Goal: Book appointment/travel/reservation

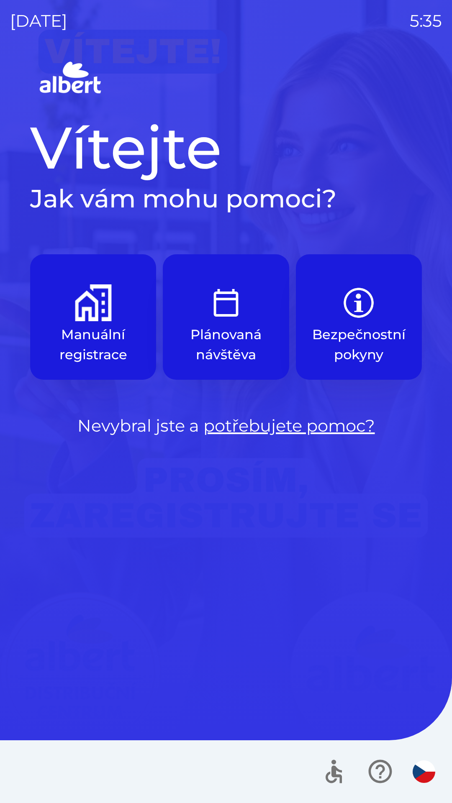
click at [236, 428] on link "potřebujete pomoc?" at bounding box center [288, 425] width 171 height 20
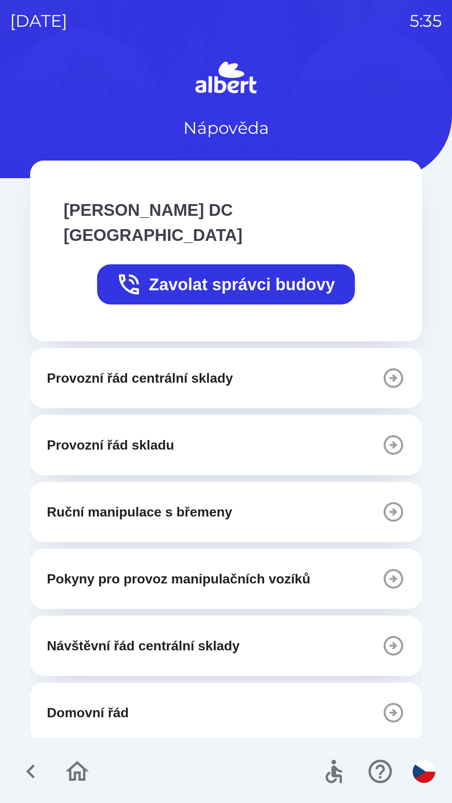
click at [24, 768] on icon "button" at bounding box center [31, 771] width 28 height 28
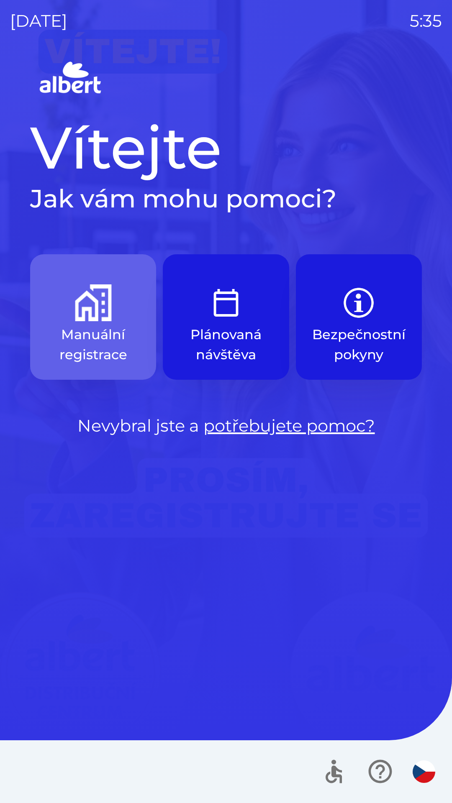
click at [81, 314] on img "button" at bounding box center [93, 302] width 37 height 37
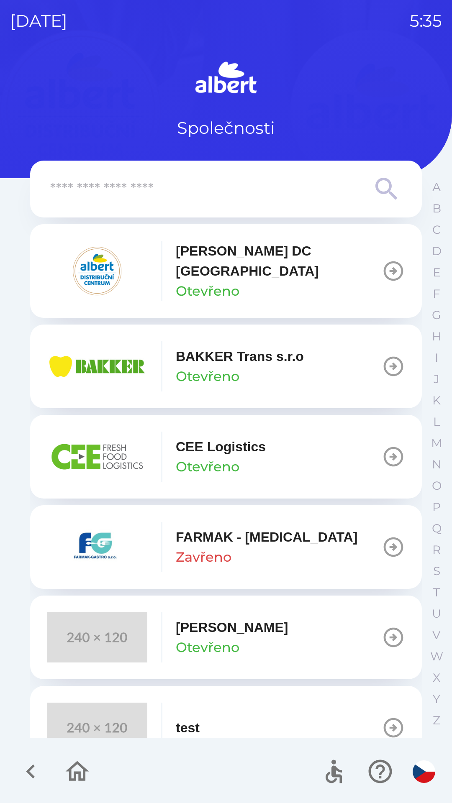
click at [144, 186] on input "text" at bounding box center [209, 189] width 318 height 23
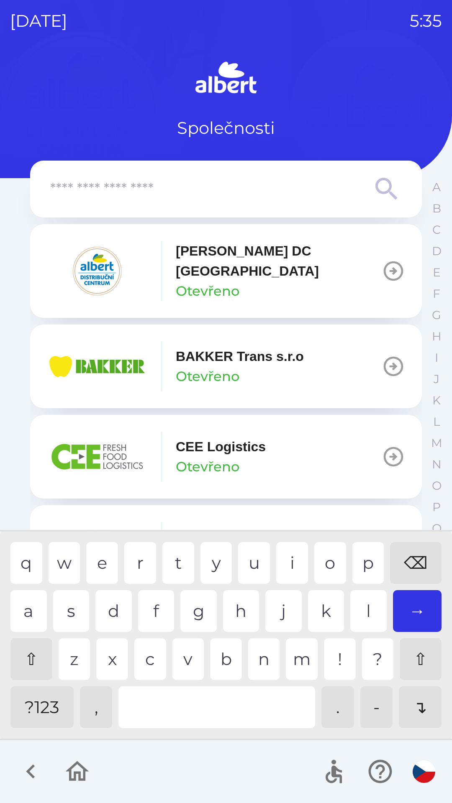
click at [203, 258] on p "[PERSON_NAME] DC [GEOGRAPHIC_DATA]" at bounding box center [279, 261] width 206 height 40
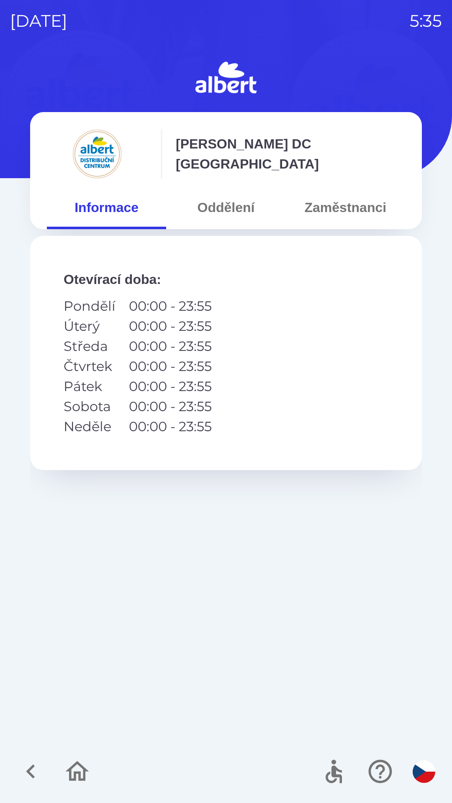
click at [218, 208] on button "Oddělení" at bounding box center [225, 207] width 119 height 30
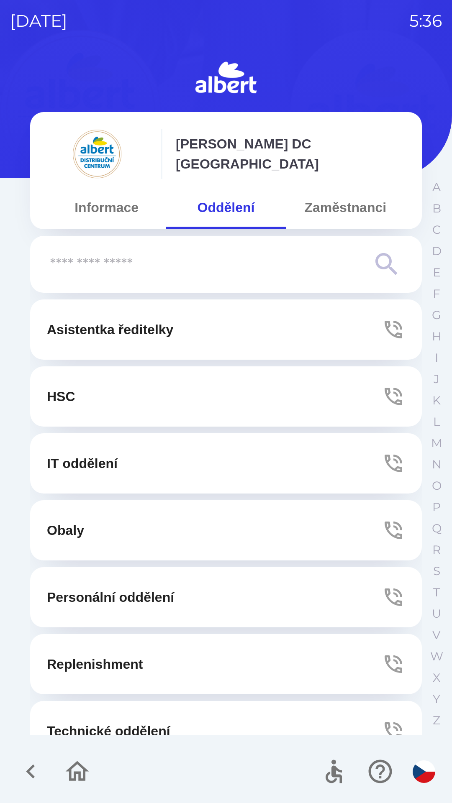
click at [366, 261] on input "text" at bounding box center [209, 264] width 318 height 23
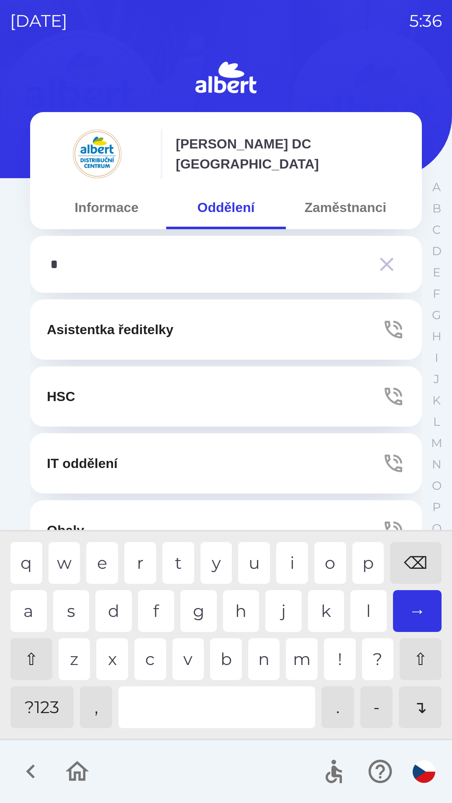
click at [107, 607] on div "d" at bounding box center [113, 611] width 36 height 42
click at [144, 559] on div "r" at bounding box center [140, 563] width 32 height 42
type input "***"
click at [408, 613] on div "→" at bounding box center [417, 611] width 49 height 42
click at [348, 209] on button "Zaměstnanci" at bounding box center [345, 207] width 119 height 30
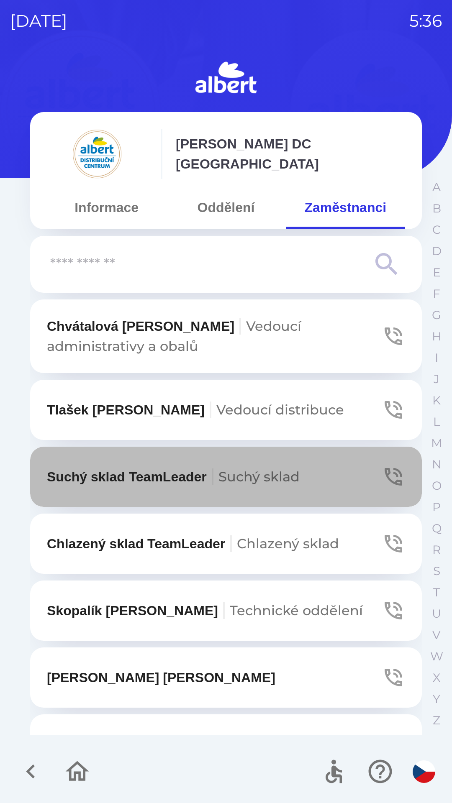
click at [381, 476] on icon "button" at bounding box center [392, 476] width 23 height 23
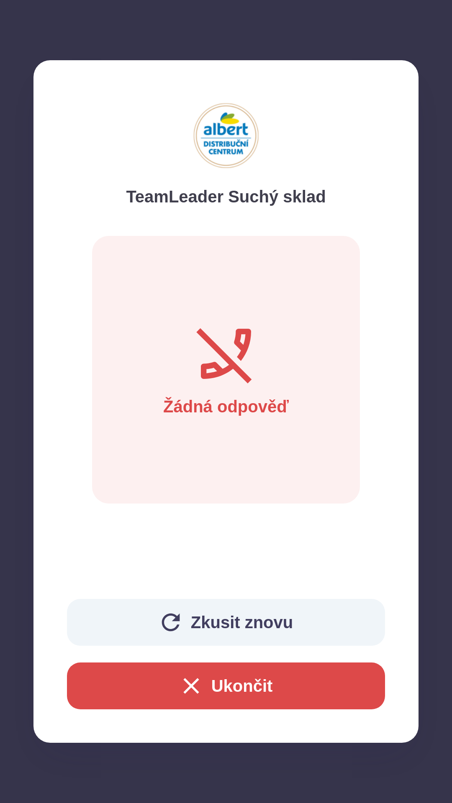
click at [214, 635] on button "Zkusit znovu" at bounding box center [226, 622] width 318 height 47
click at [171, 624] on icon "button" at bounding box center [170, 622] width 27 height 27
click at [238, 686] on button "Ukončit" at bounding box center [226, 686] width 318 height 47
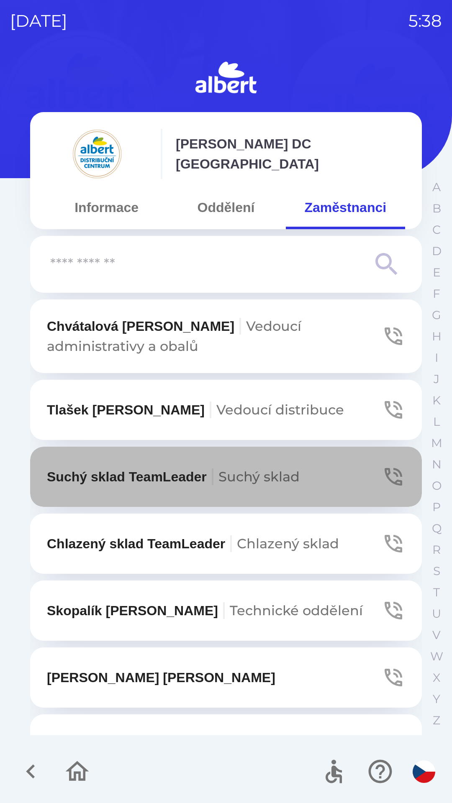
click at [384, 478] on icon "button" at bounding box center [392, 476] width 23 height 23
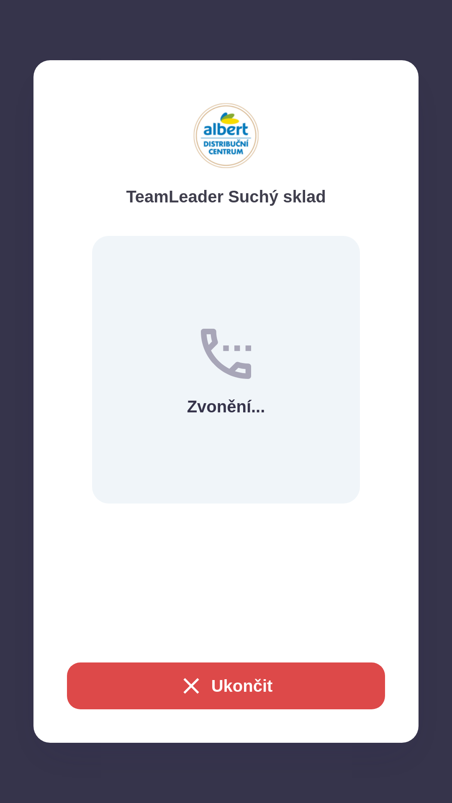
click at [265, 677] on button "Ukončit" at bounding box center [226, 686] width 318 height 47
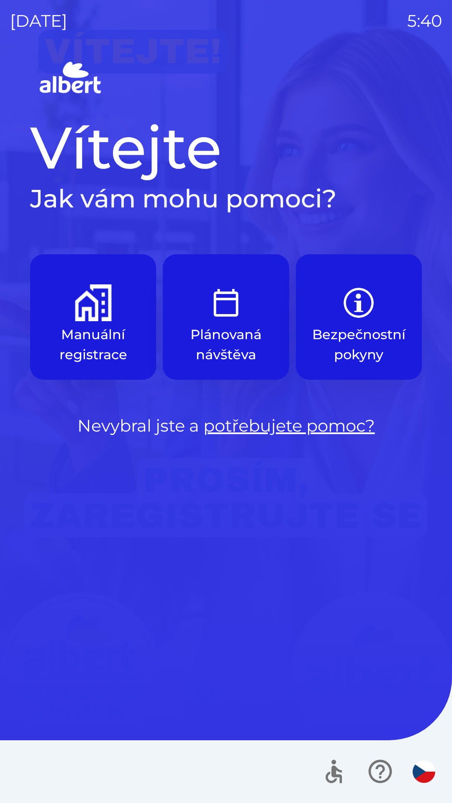
click at [87, 310] on img "button" at bounding box center [93, 302] width 37 height 37
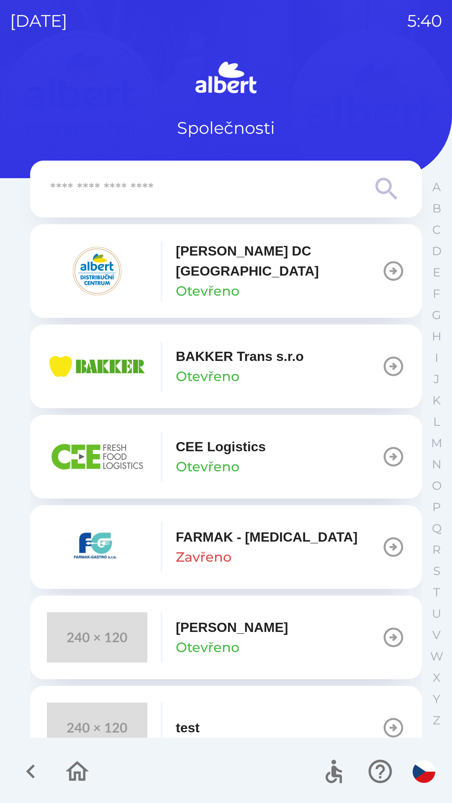
click at [367, 189] on input "text" at bounding box center [209, 189] width 318 height 23
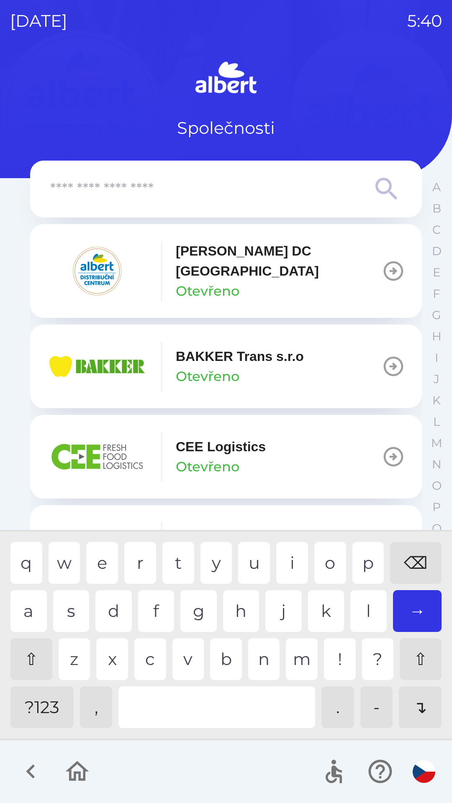
click at [144, 197] on input "text" at bounding box center [209, 189] width 318 height 23
click at [376, 187] on icon at bounding box center [386, 189] width 22 height 22
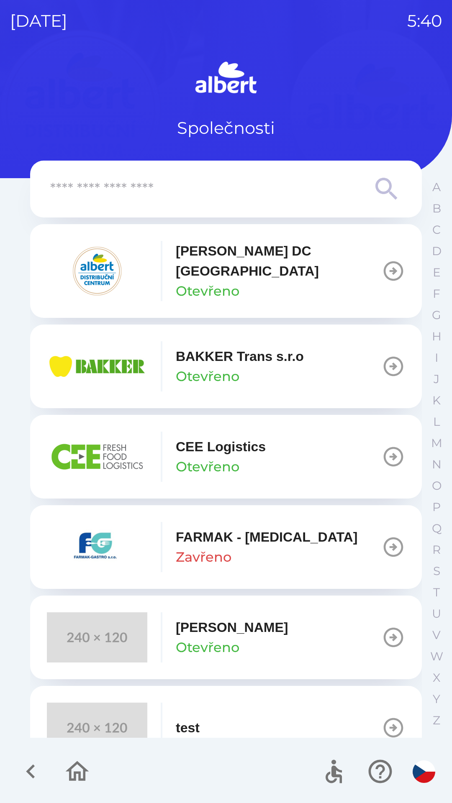
click at [379, 185] on icon at bounding box center [386, 189] width 30 height 30
click at [377, 198] on icon at bounding box center [386, 189] width 30 height 30
click at [381, 192] on icon at bounding box center [386, 189] width 22 height 22
click at [100, 194] on input "text" at bounding box center [209, 189] width 318 height 23
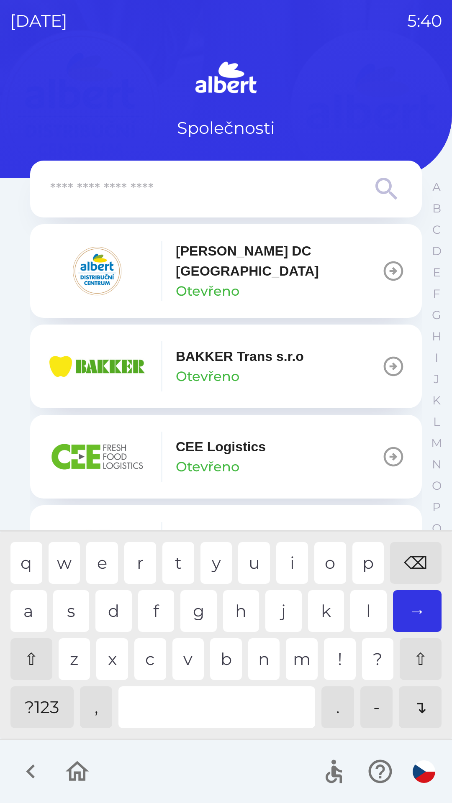
click at [381, 186] on icon at bounding box center [386, 189] width 30 height 30
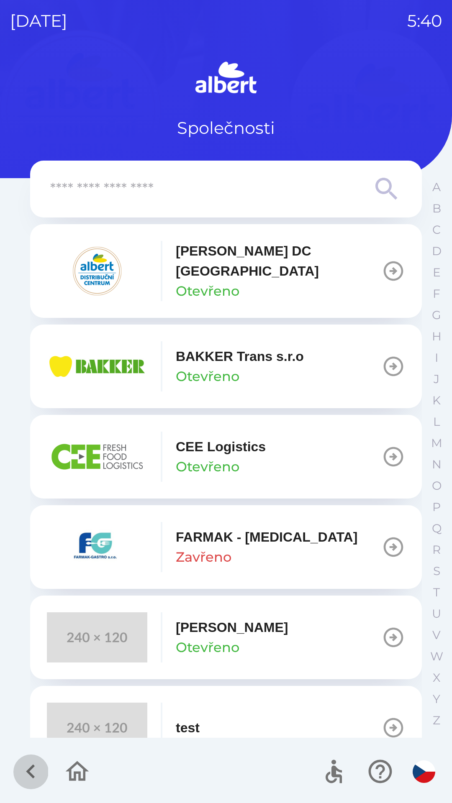
click at [21, 762] on icon "button" at bounding box center [31, 771] width 28 height 28
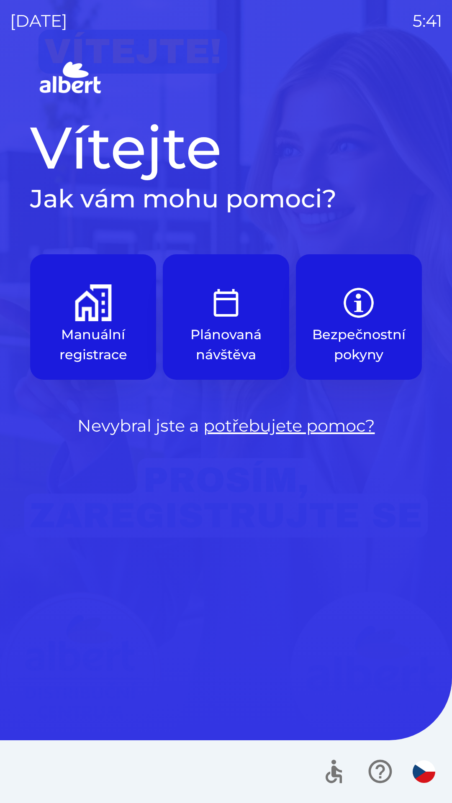
click at [102, 314] on img "button" at bounding box center [93, 302] width 37 height 37
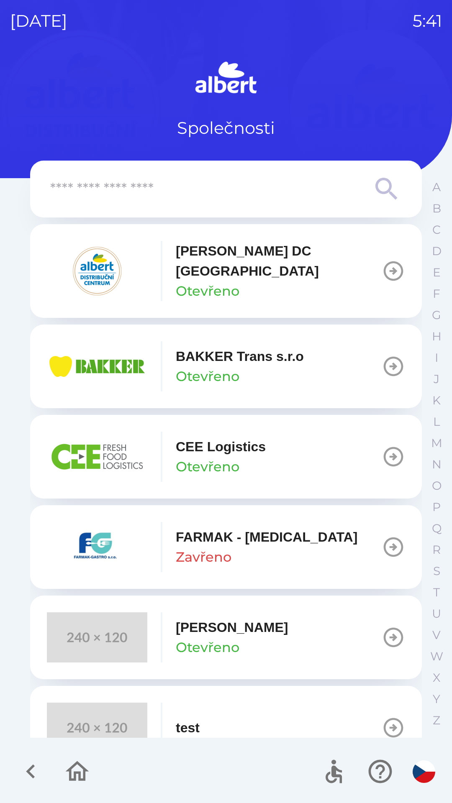
click at [74, 770] on icon "button" at bounding box center [77, 771] width 28 height 28
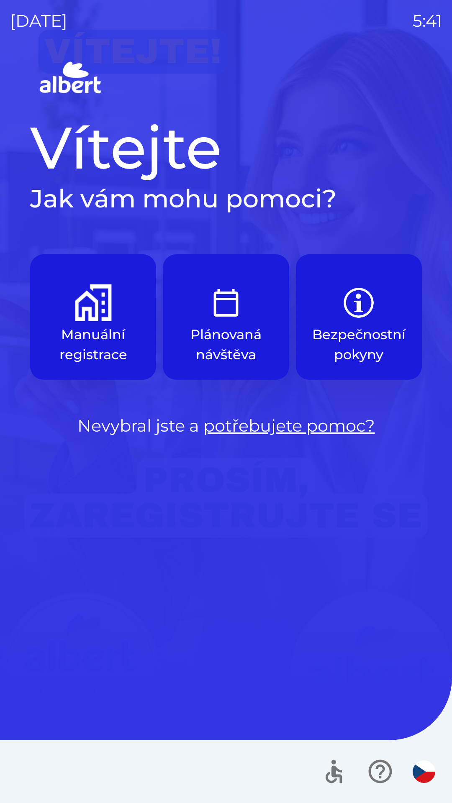
click at [96, 314] on img "button" at bounding box center [93, 302] width 37 height 37
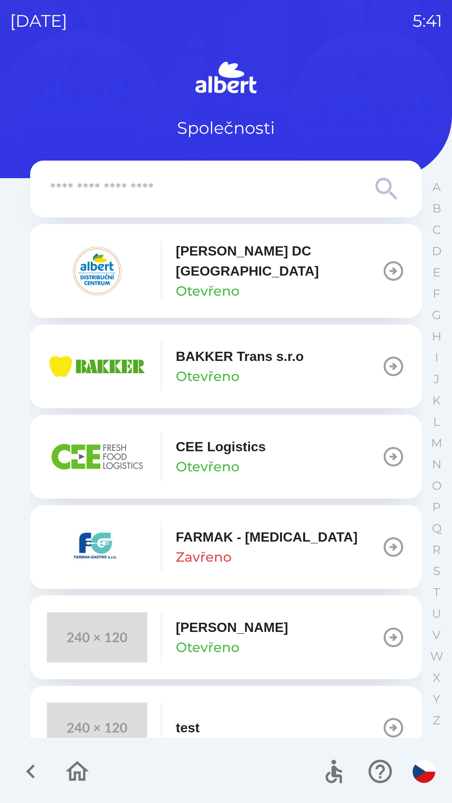
click at [376, 185] on icon at bounding box center [386, 189] width 22 height 22
click at [376, 187] on icon at bounding box center [386, 189] width 22 height 22
click at [434, 588] on p "T" at bounding box center [436, 592] width 7 height 15
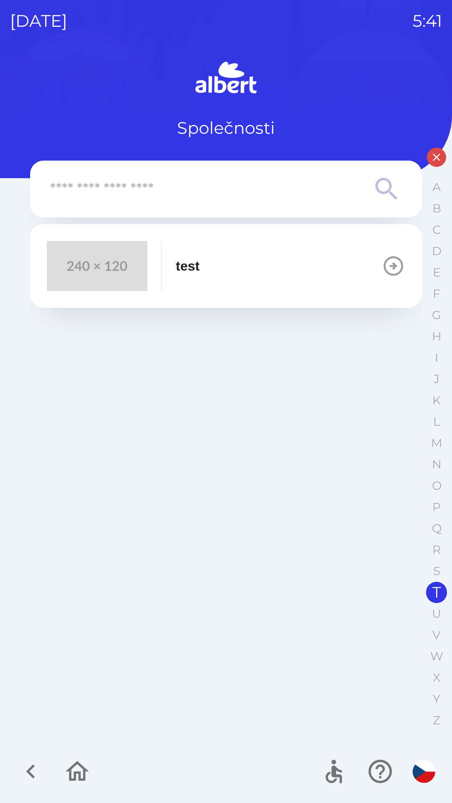
click at [435, 163] on icon "button" at bounding box center [436, 157] width 13 height 13
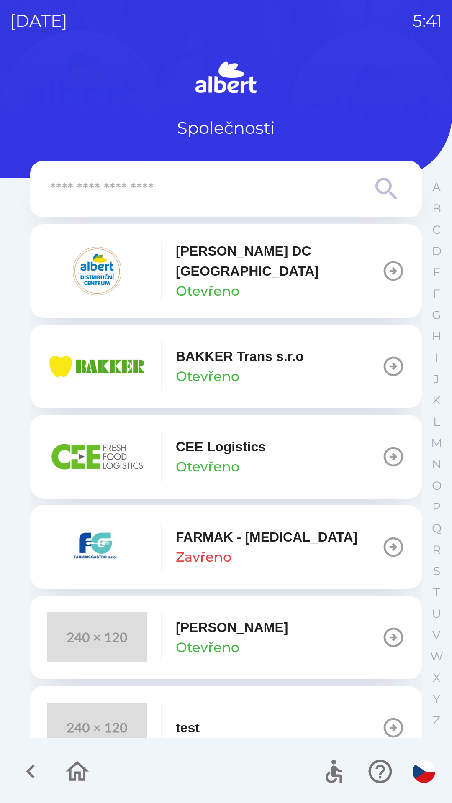
click at [247, 132] on p "Společnosti" at bounding box center [226, 127] width 98 height 25
click at [228, 281] on p "Otevřeno" at bounding box center [208, 291] width 64 height 20
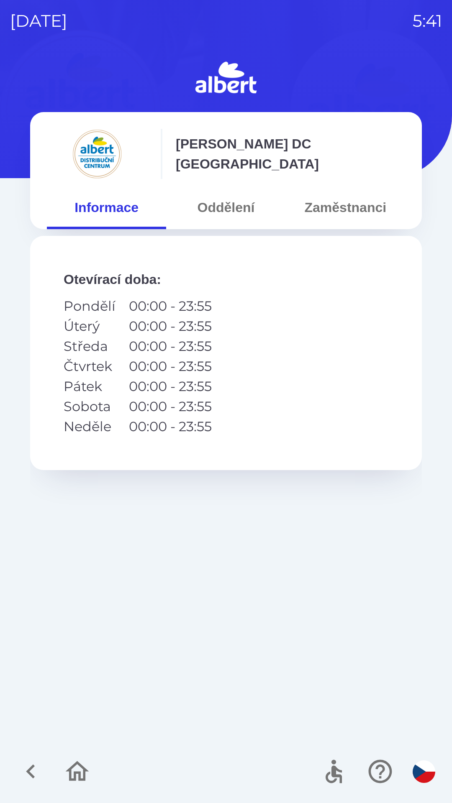
click at [239, 206] on button "Oddělení" at bounding box center [225, 207] width 119 height 30
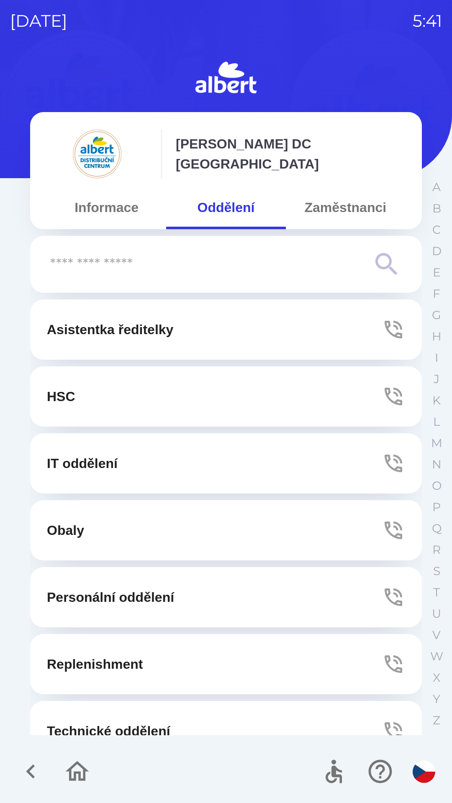
click at [358, 206] on button "Zaměstnanci" at bounding box center [345, 207] width 119 height 30
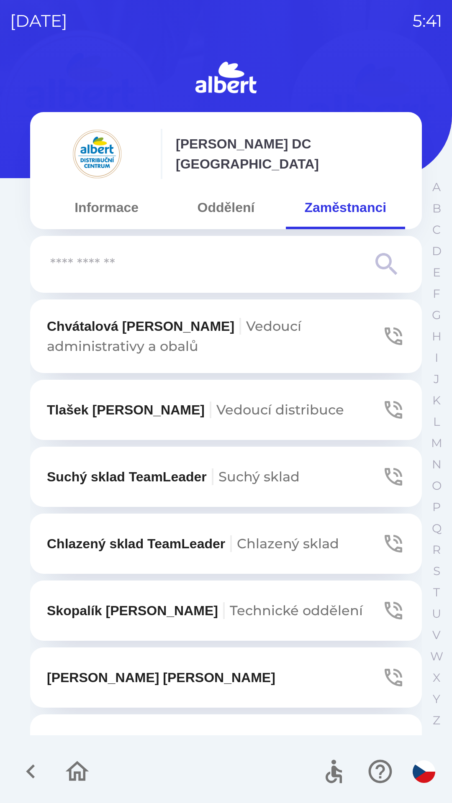
click at [384, 470] on icon "button" at bounding box center [393, 477] width 18 height 18
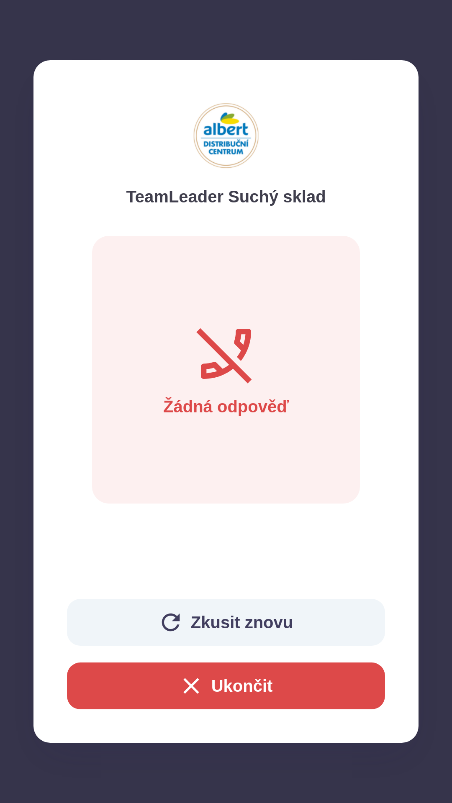
click at [254, 616] on button "Zkusit znovu" at bounding box center [226, 622] width 318 height 47
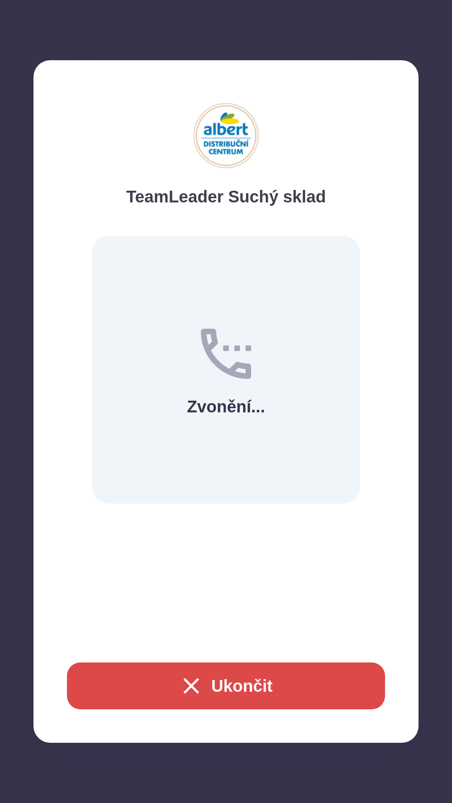
click at [235, 690] on button "Ukončit" at bounding box center [226, 686] width 318 height 47
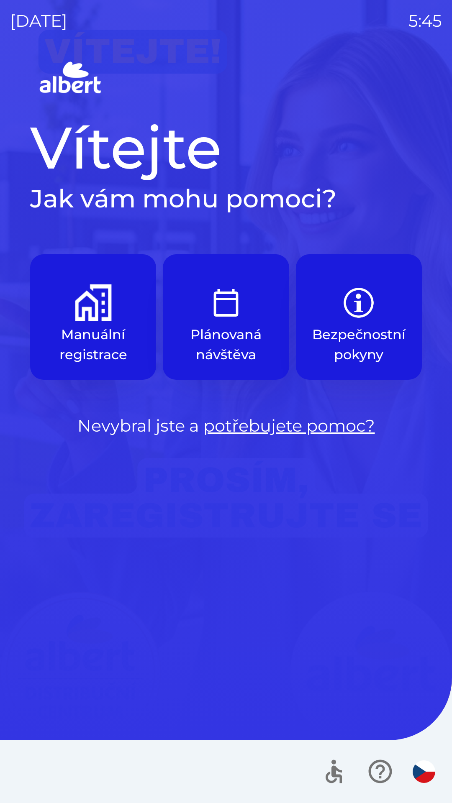
click at [87, 341] on p "Manuální registrace" at bounding box center [93, 345] width 86 height 40
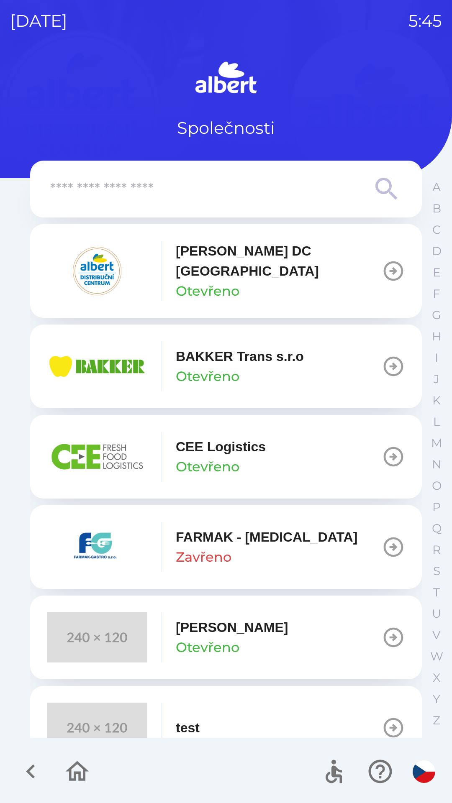
click at [263, 281] on div "[PERSON_NAME] DC [GEOGRAPHIC_DATA] Otevřeno" at bounding box center [279, 271] width 206 height 60
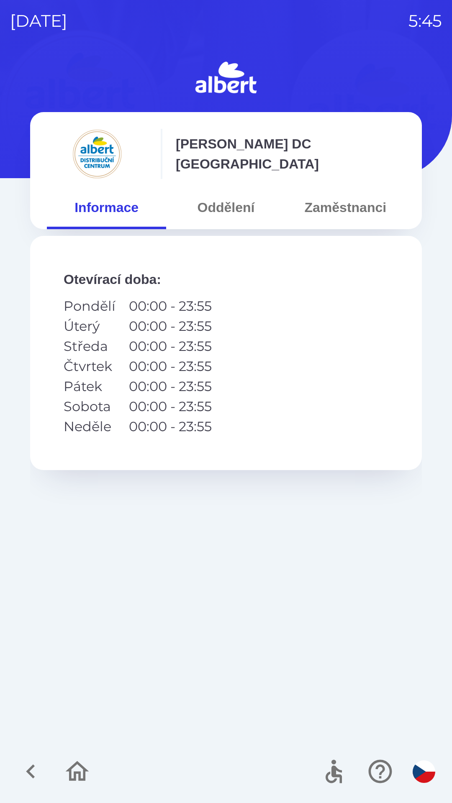
click at [368, 216] on button "Zaměstnanci" at bounding box center [345, 207] width 119 height 30
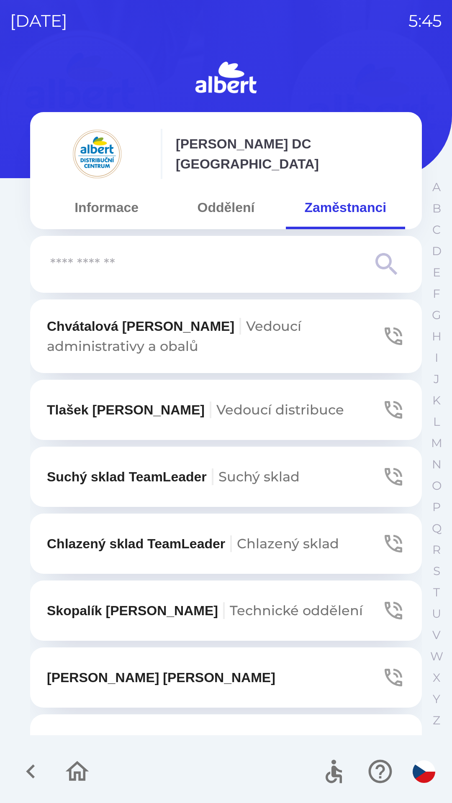
click at [68, 479] on p "Suchý sklad TeamLeader Suchý sklad" at bounding box center [173, 477] width 253 height 20
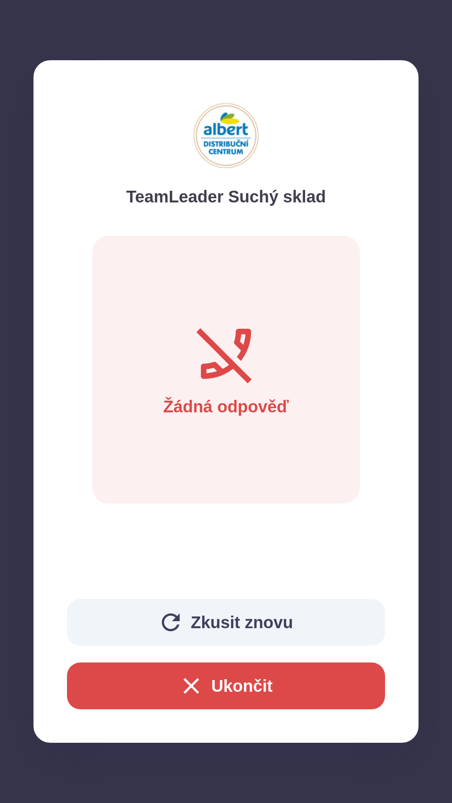
click at [188, 708] on button "Ukončit" at bounding box center [226, 686] width 318 height 47
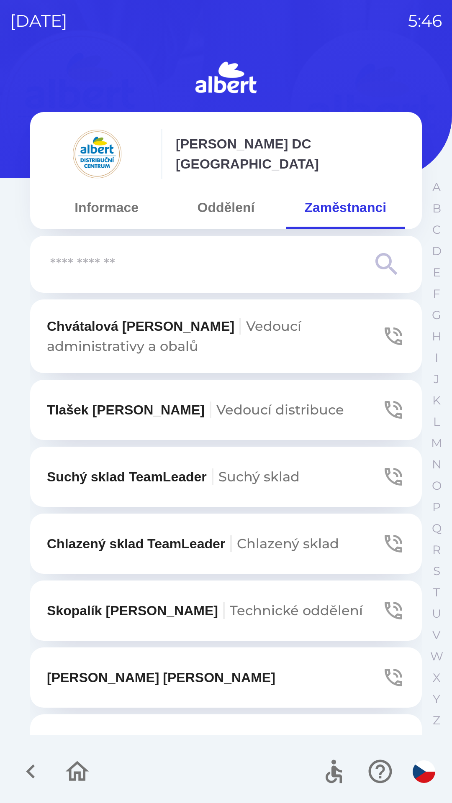
click at [77, 469] on p "Suchý sklad TeamLeader Suchý sklad" at bounding box center [173, 477] width 253 height 20
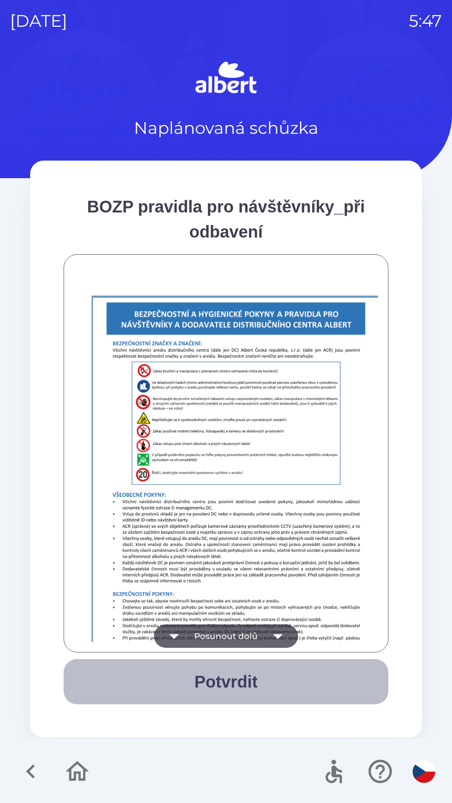
click at [246, 669] on button "Potvrdit" at bounding box center [226, 681] width 325 height 45
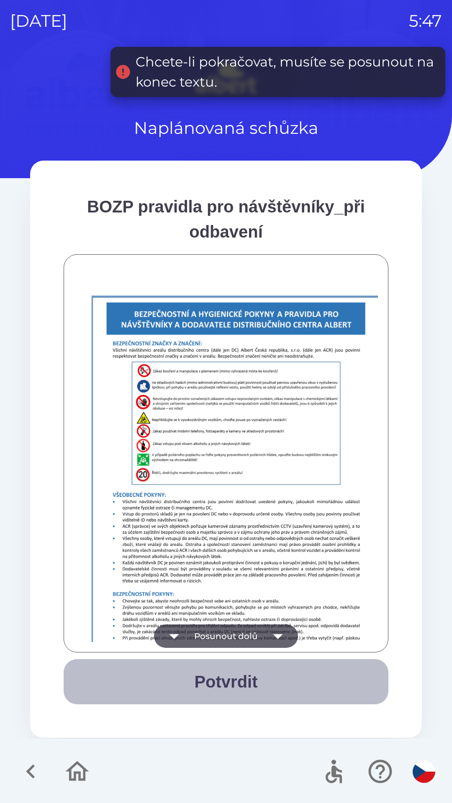
click at [244, 676] on button "Potvrdit" at bounding box center [226, 681] width 325 height 45
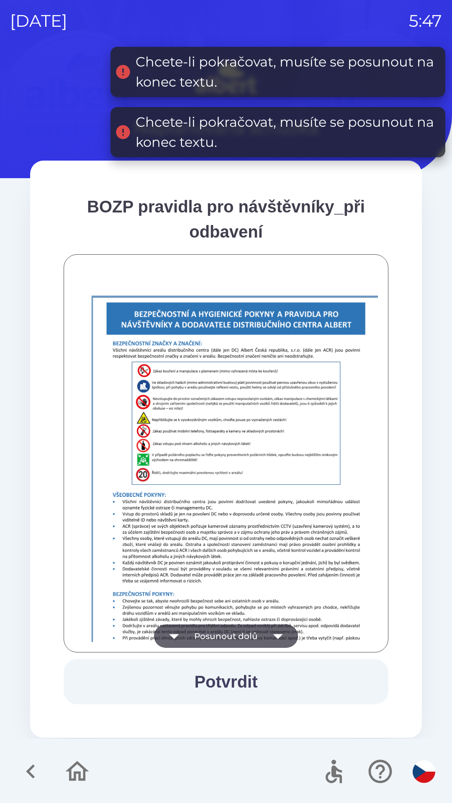
click at [263, 631] on button "Posunout dolů" at bounding box center [226, 635] width 144 height 23
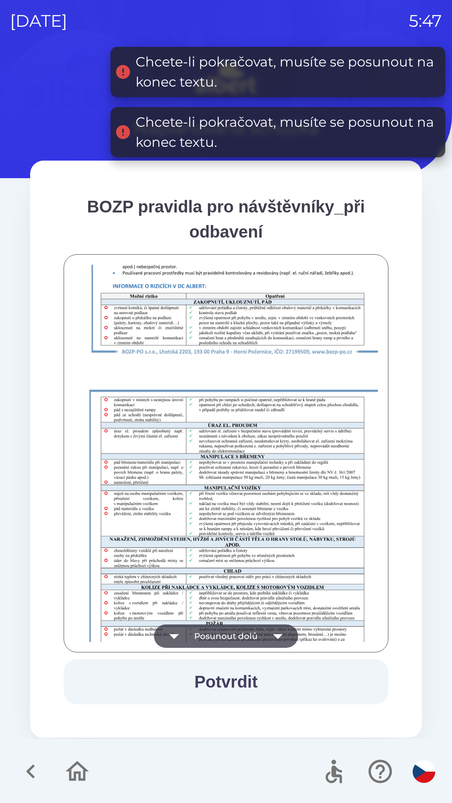
click at [262, 639] on button "Posunout dolů" at bounding box center [226, 635] width 144 height 23
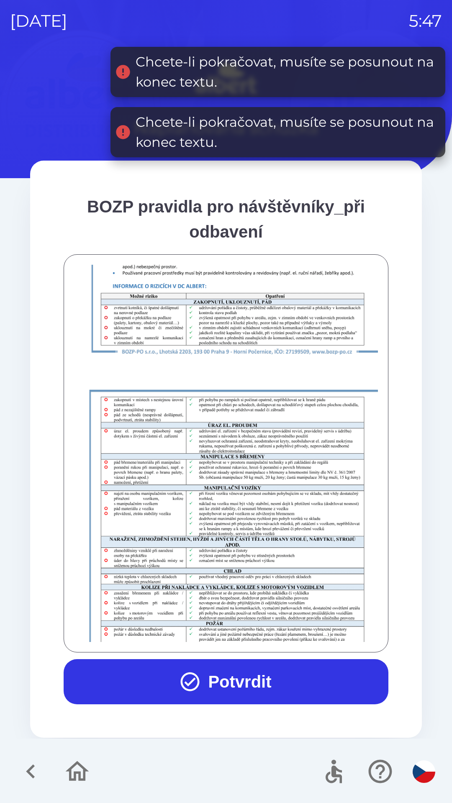
scroll to position [587, 0]
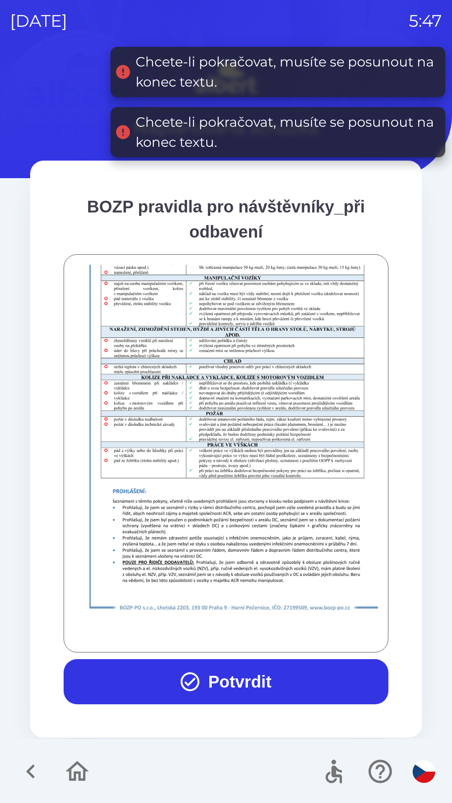
click at [272, 632] on div at bounding box center [226, 453] width 304 height 377
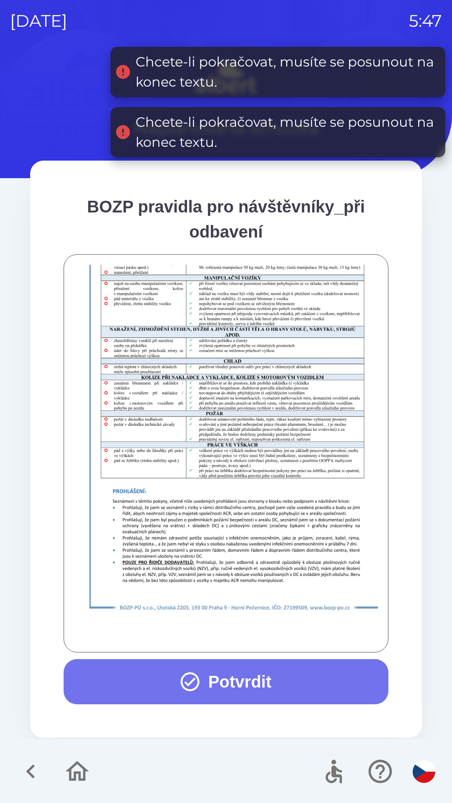
click at [271, 683] on button "Potvrdit" at bounding box center [226, 681] width 325 height 45
